Goal: Navigation & Orientation: Understand site structure

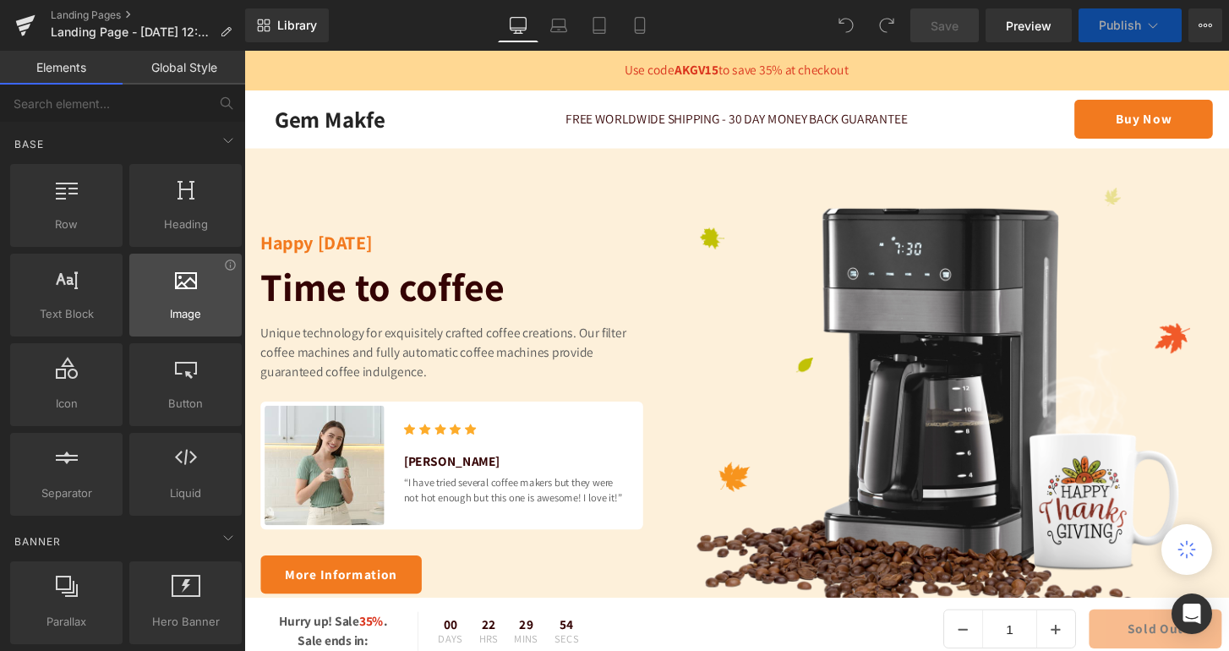
click at [181, 283] on icon at bounding box center [186, 278] width 22 height 22
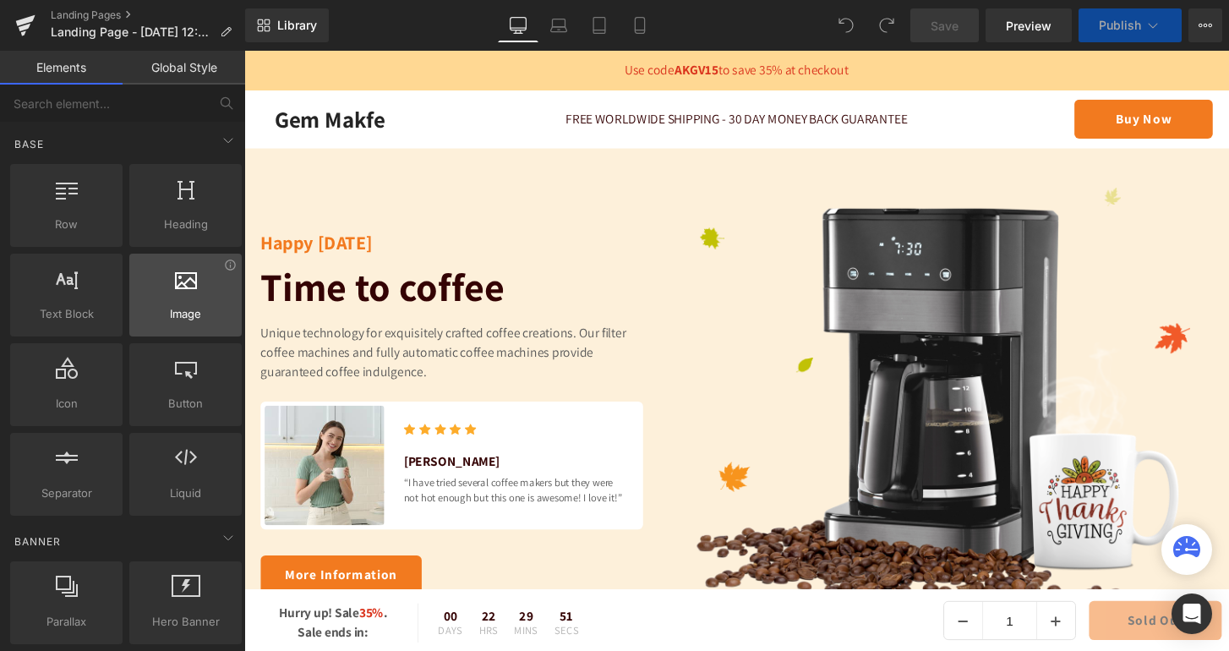
click at [181, 283] on icon at bounding box center [186, 278] width 22 height 22
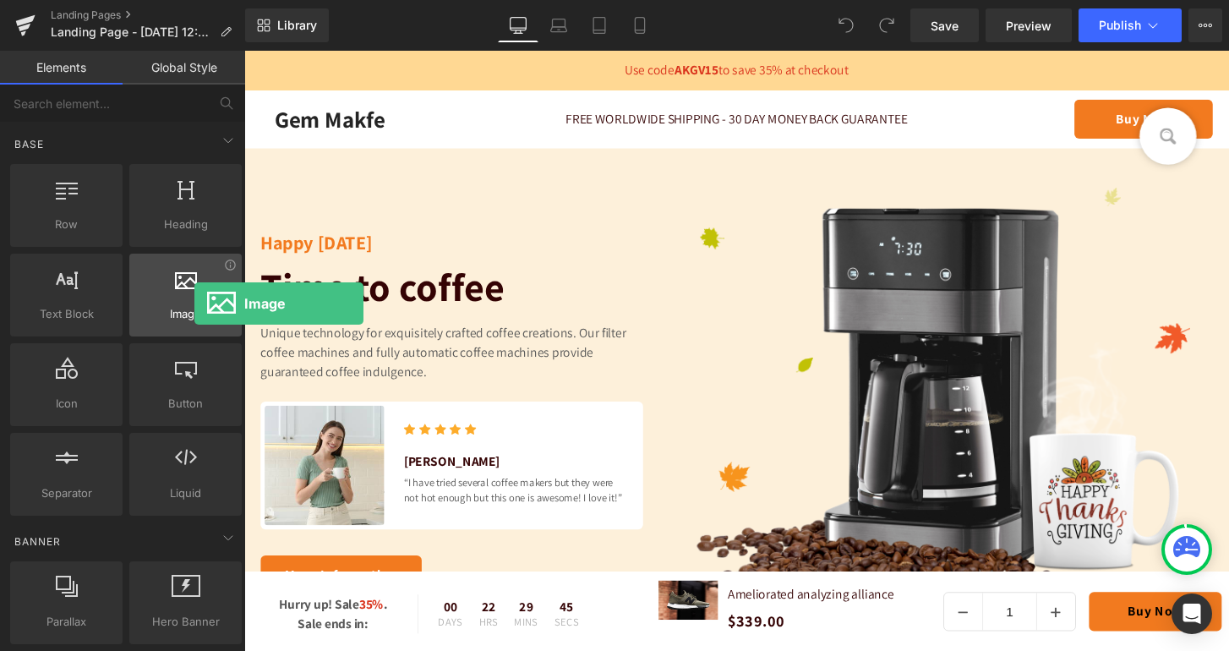
click at [194, 304] on div at bounding box center [185, 286] width 102 height 38
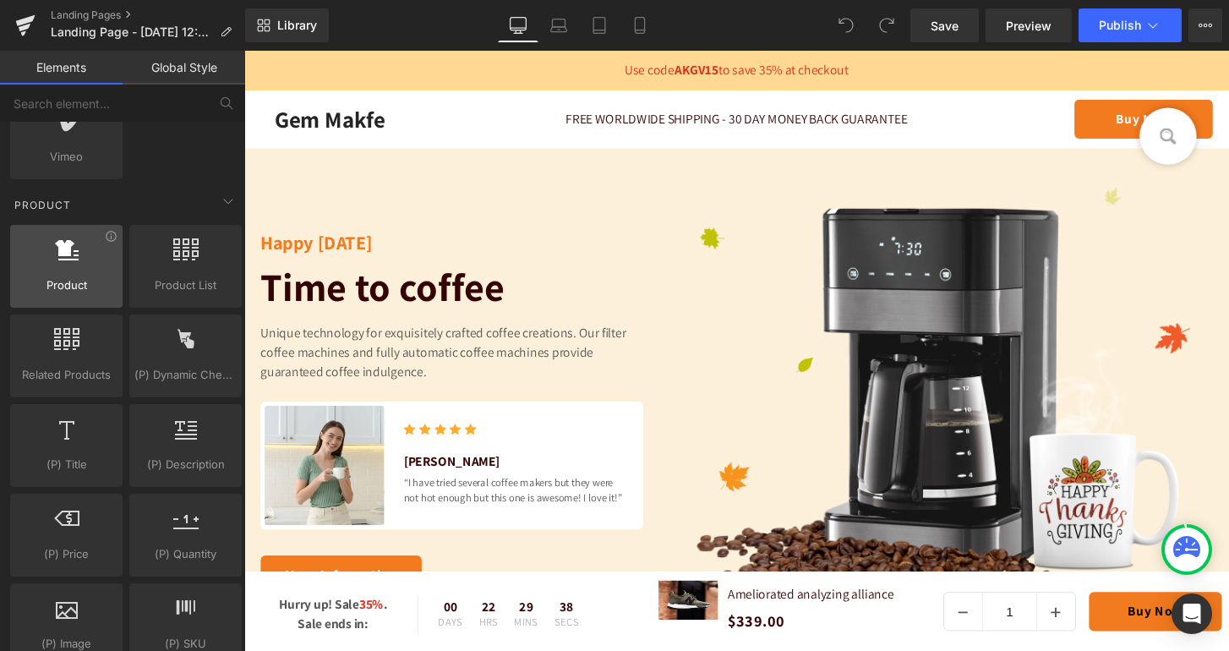
scroll to position [1290, 0]
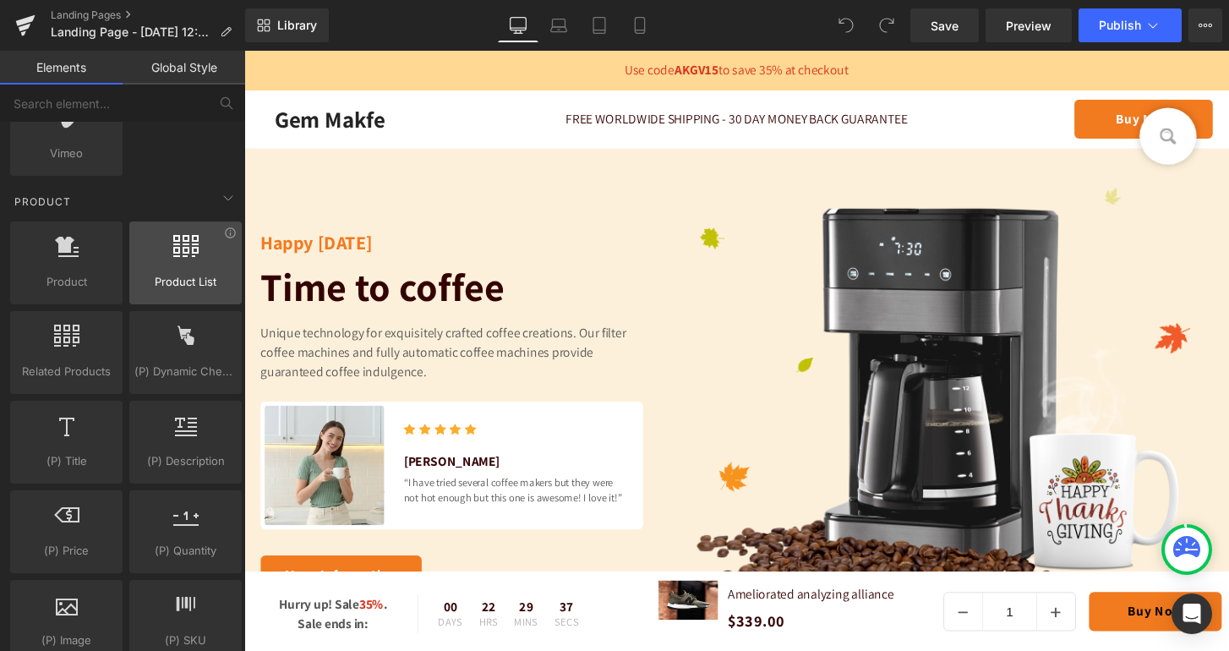
click at [186, 254] on icon at bounding box center [185, 246] width 25 height 22
click at [187, 254] on icon at bounding box center [185, 246] width 25 height 22
click at [190, 274] on span "Product List" at bounding box center [185, 282] width 102 height 18
click at [187, 252] on icon at bounding box center [185, 246] width 25 height 22
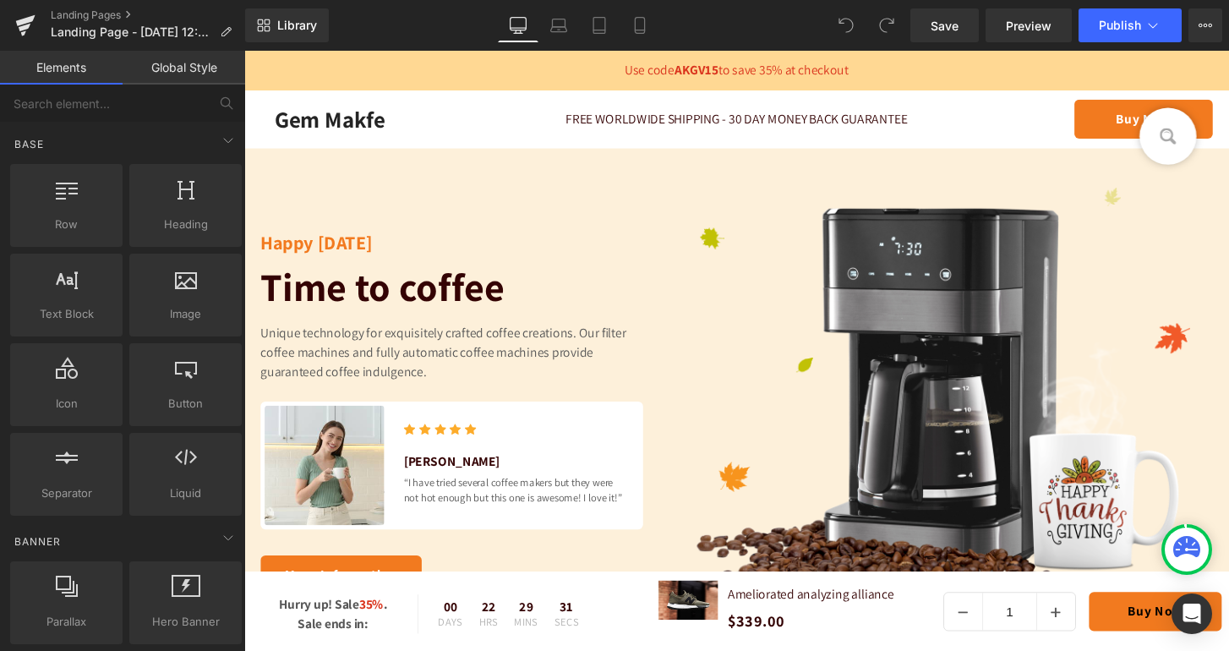
scroll to position [0, 0]
click at [181, 295] on div at bounding box center [185, 286] width 102 height 38
click at [218, 142] on icon at bounding box center [228, 140] width 20 height 20
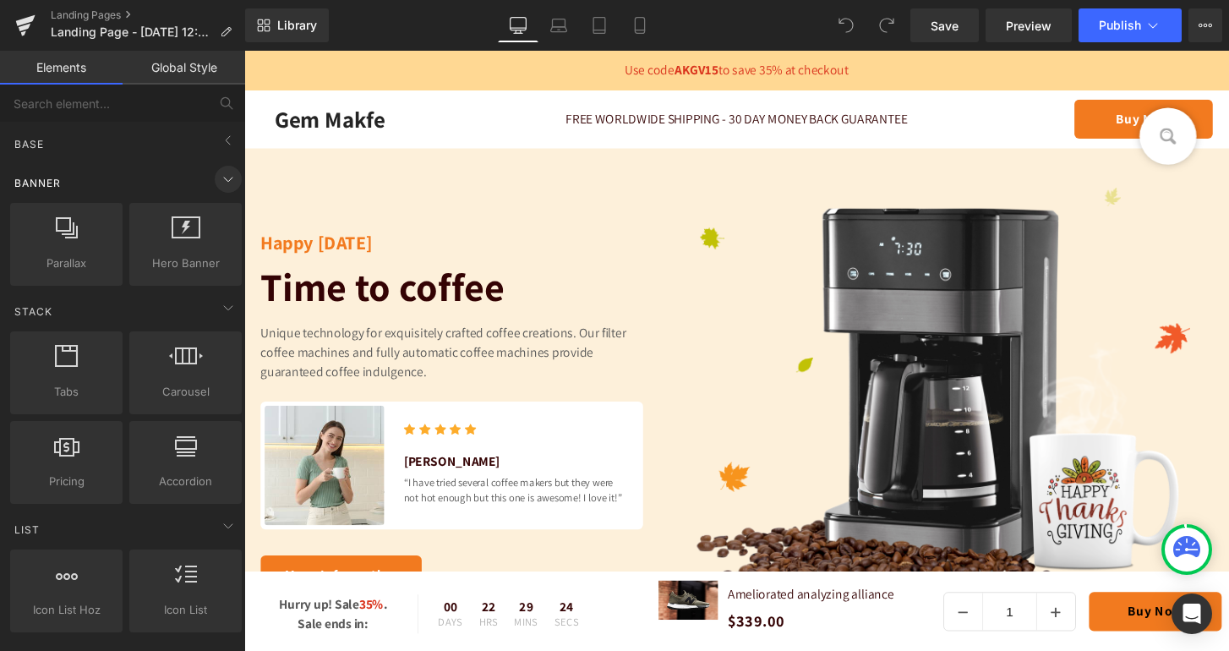
click at [221, 189] on icon at bounding box center [228, 179] width 20 height 20
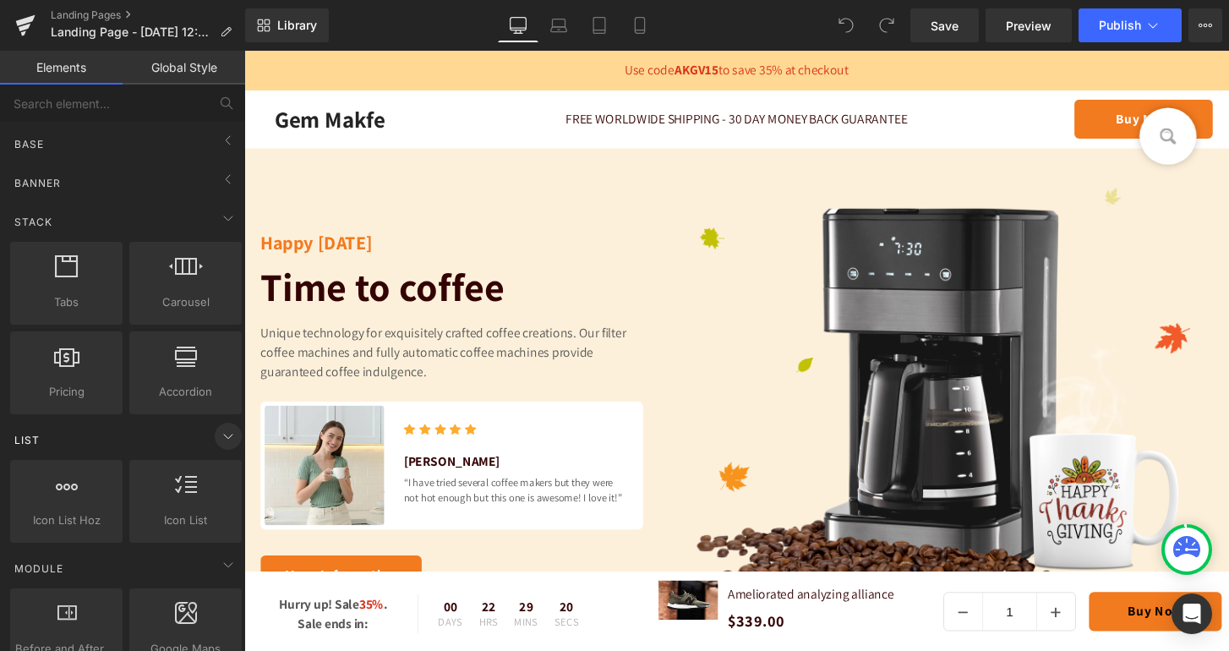
click at [221, 443] on icon at bounding box center [228, 436] width 20 height 20
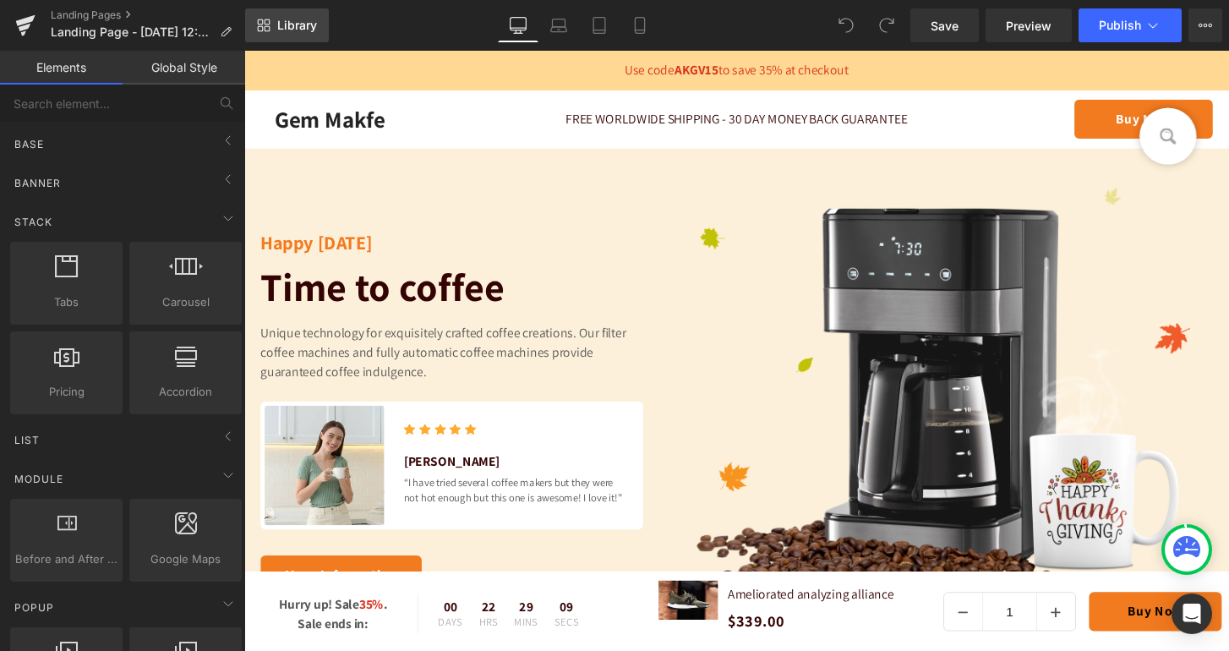
click at [293, 28] on span "Library" at bounding box center [297, 25] width 40 height 15
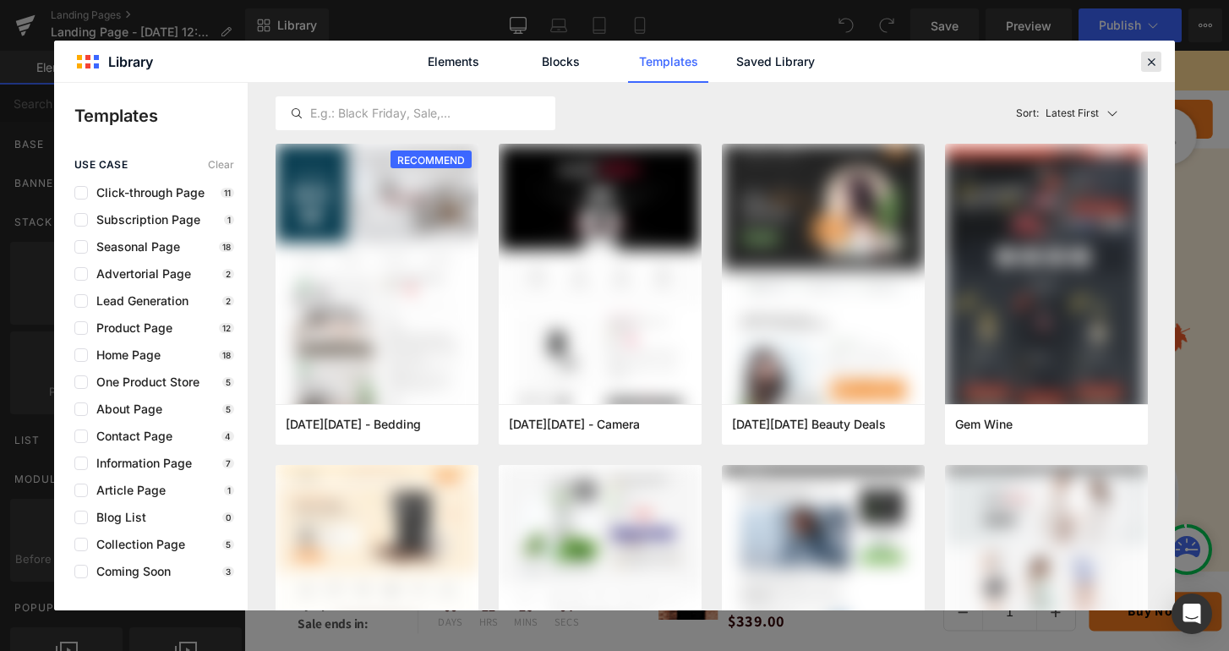
click at [1149, 60] on icon at bounding box center [1151, 61] width 15 height 15
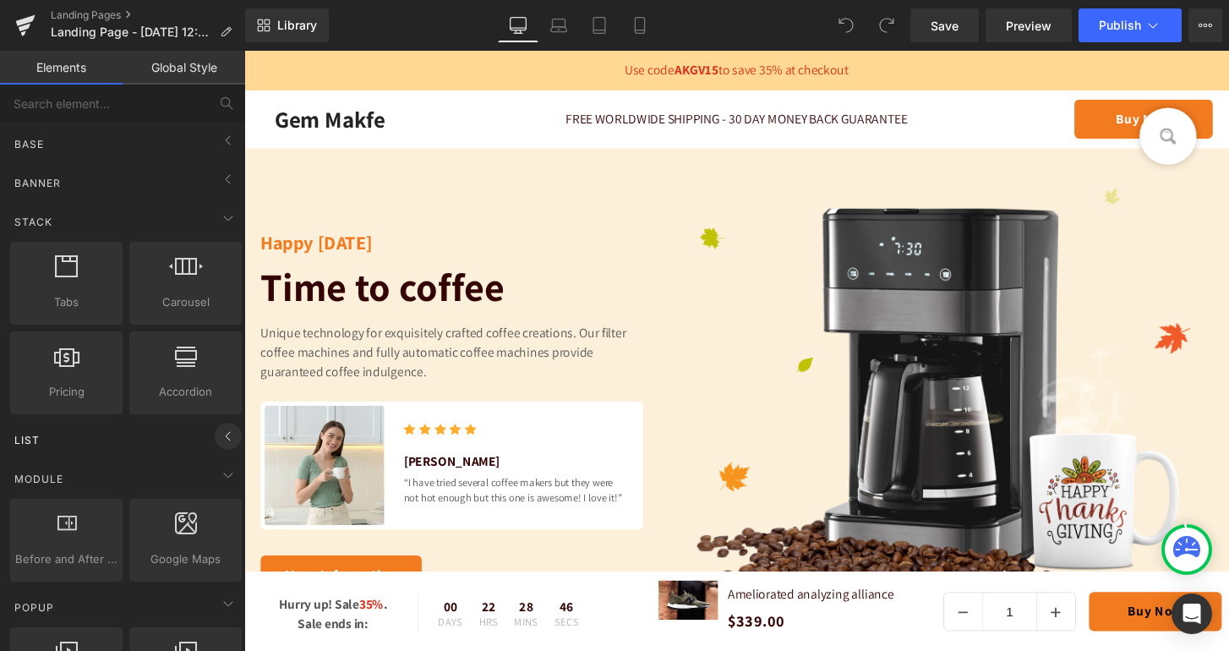
click at [224, 440] on icon at bounding box center [228, 436] width 20 height 20
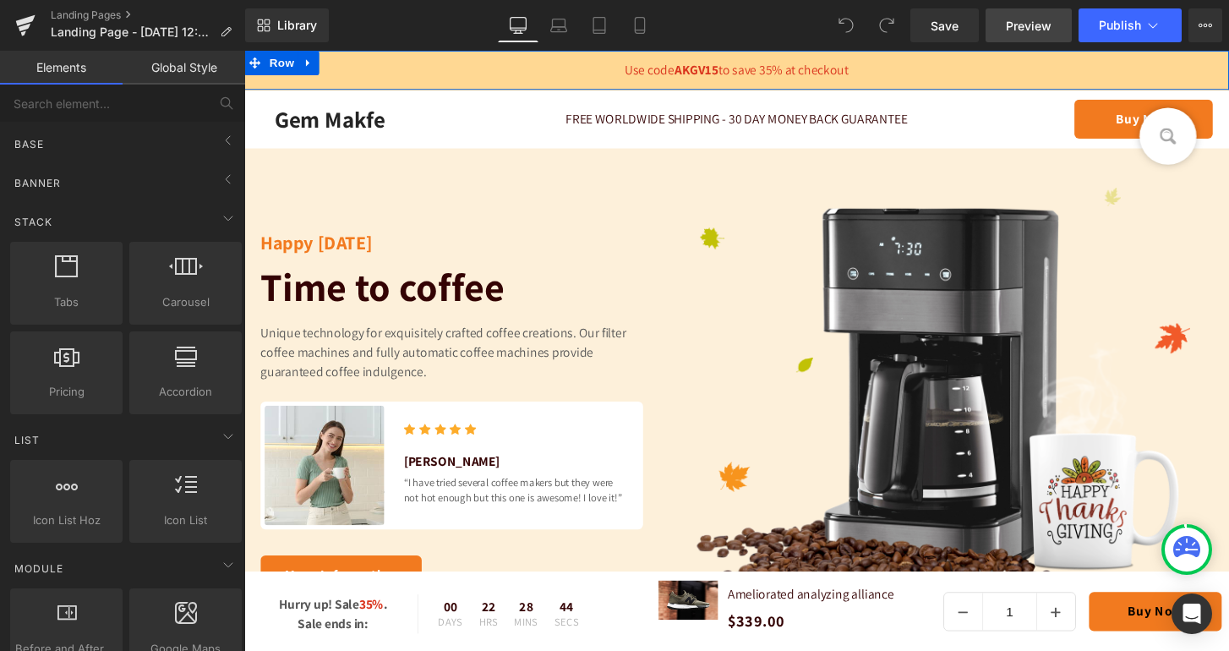
click at [1034, 23] on span "Preview" at bounding box center [1029, 26] width 46 height 18
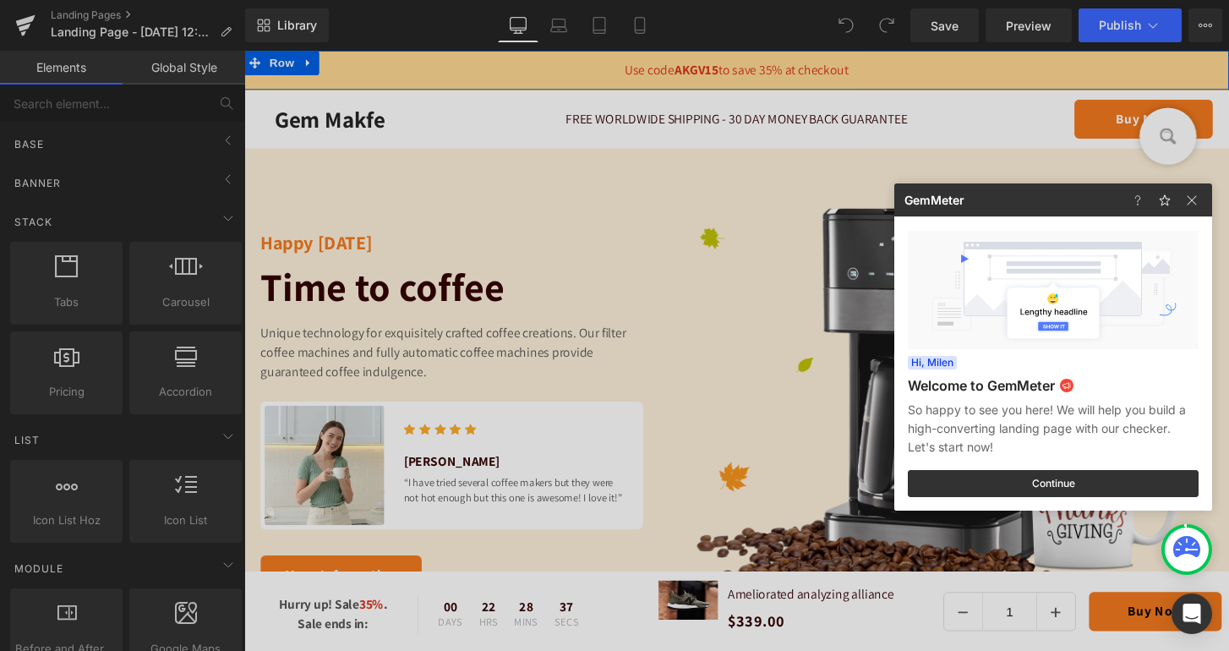
click at [1221, 24] on div at bounding box center [614, 325] width 1229 height 651
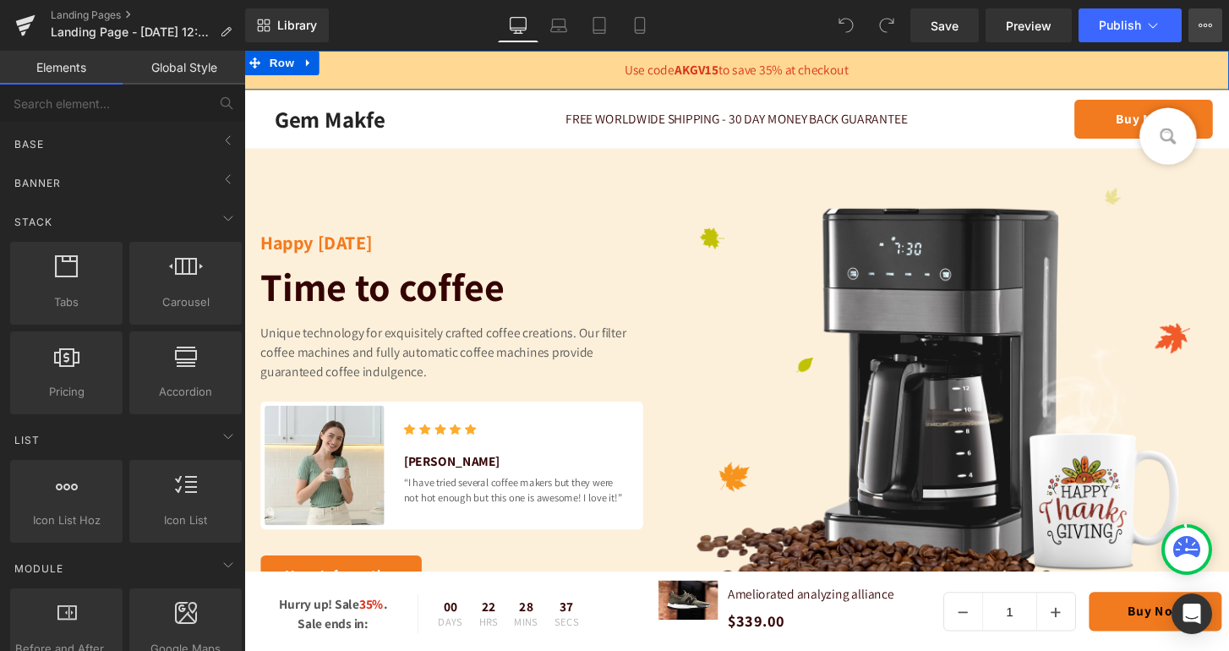
click at [1209, 25] on icon at bounding box center [1211, 25] width 4 height 3
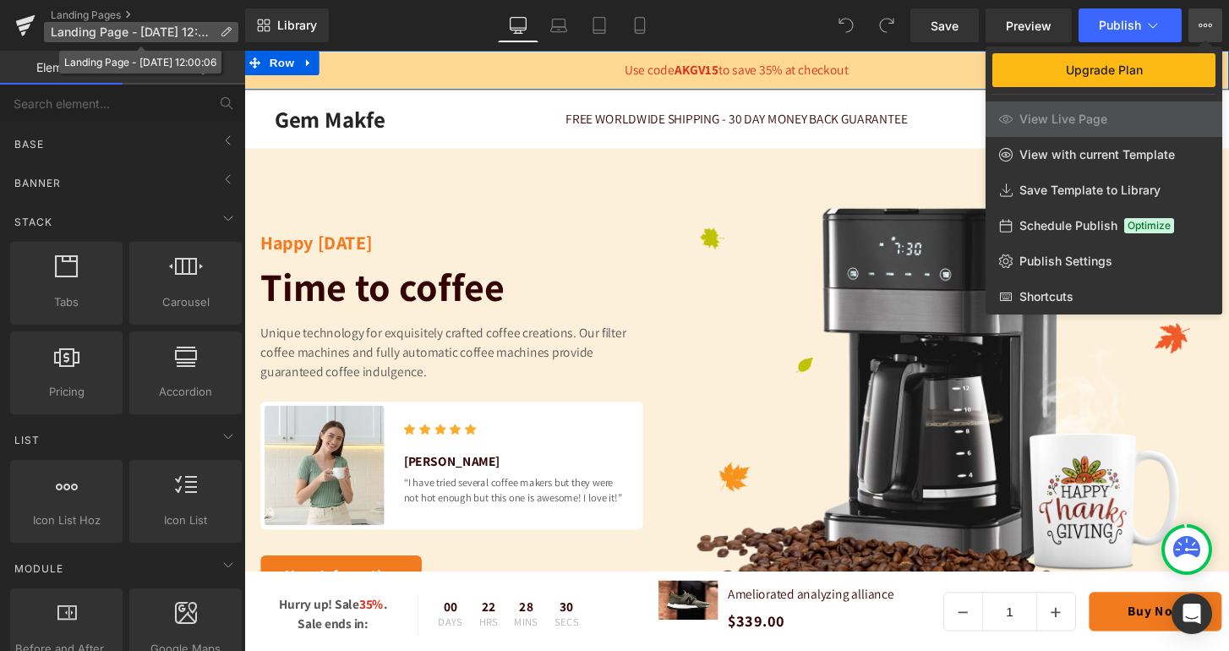
click at [229, 30] on icon at bounding box center [226, 32] width 12 height 12
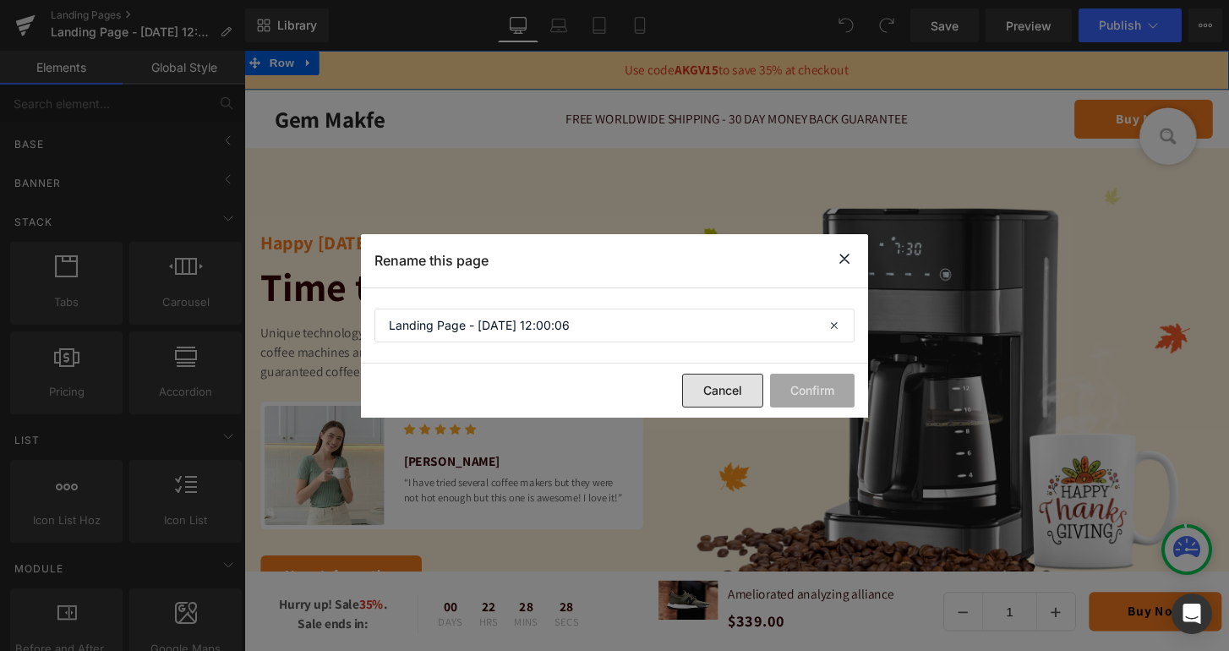
click at [737, 388] on button "Cancel" at bounding box center [722, 391] width 81 height 34
